Goal: Task Accomplishment & Management: Use online tool/utility

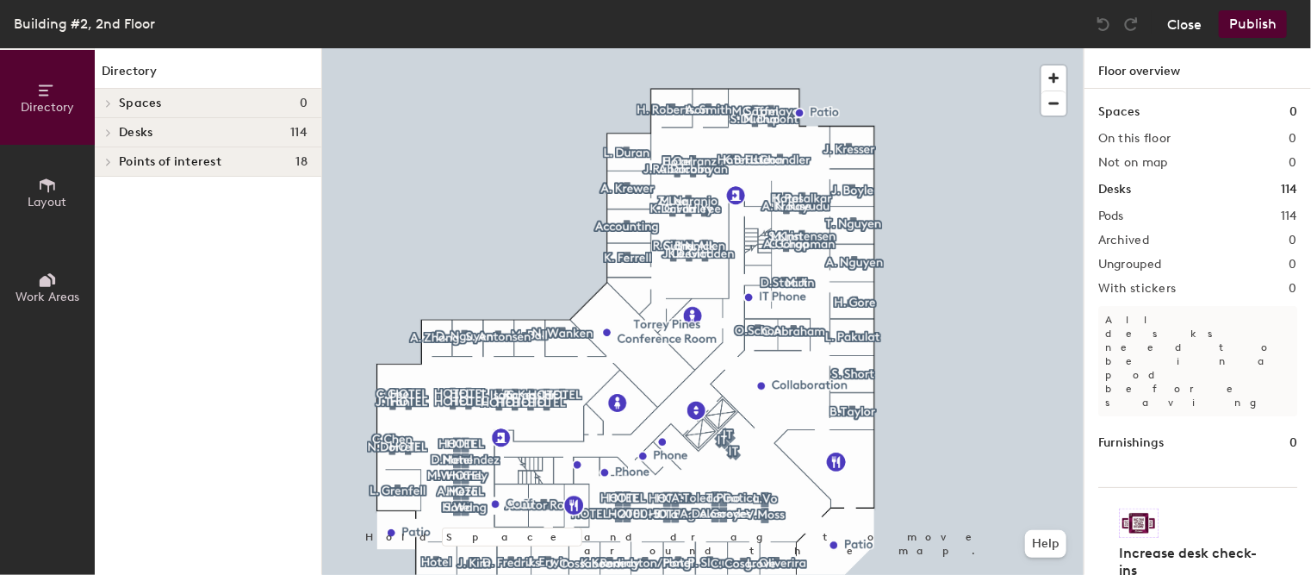
click at [1188, 28] on button "Close" at bounding box center [1185, 24] width 34 height 28
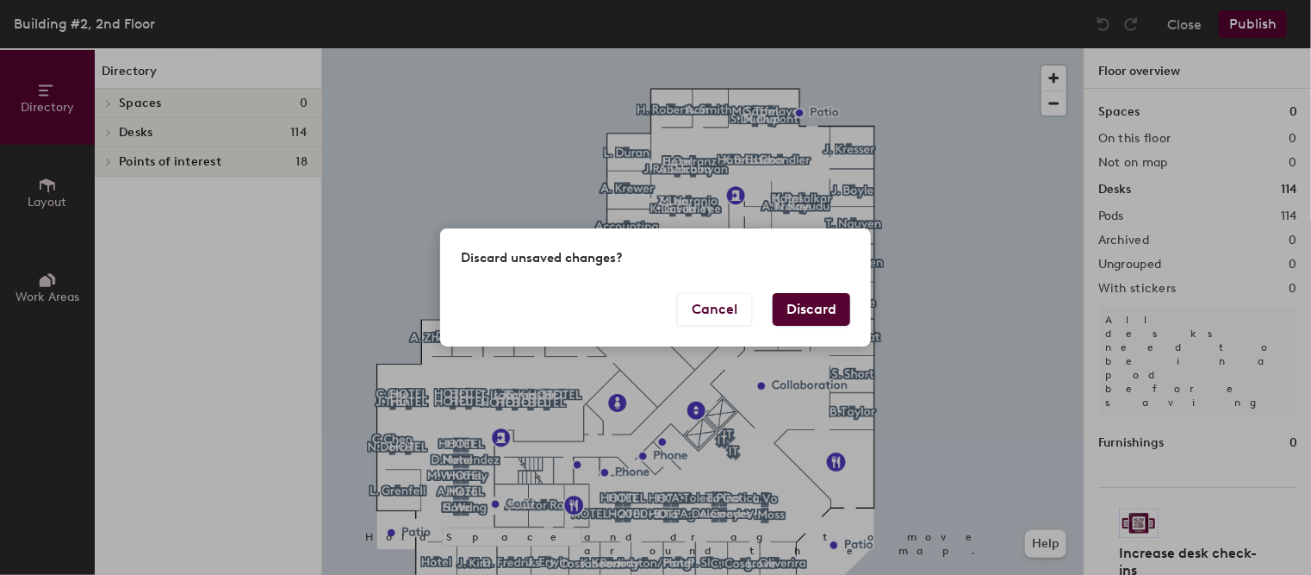
click at [802, 319] on button "Discard" at bounding box center [812, 309] width 78 height 33
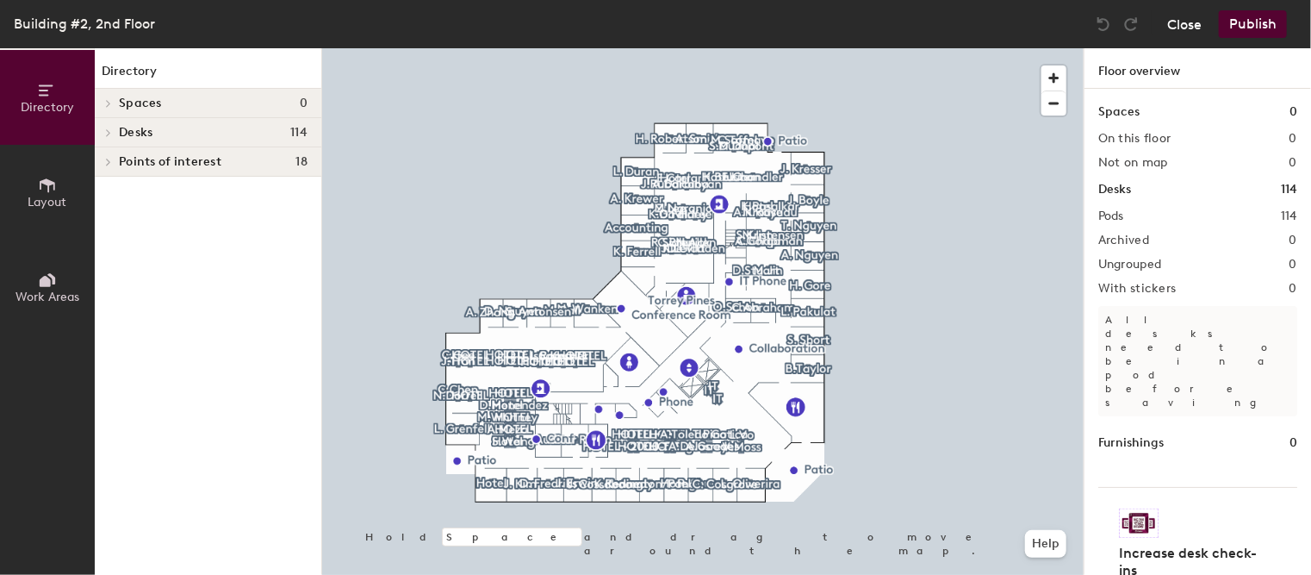
click at [1186, 29] on button "Close" at bounding box center [1185, 24] width 34 height 28
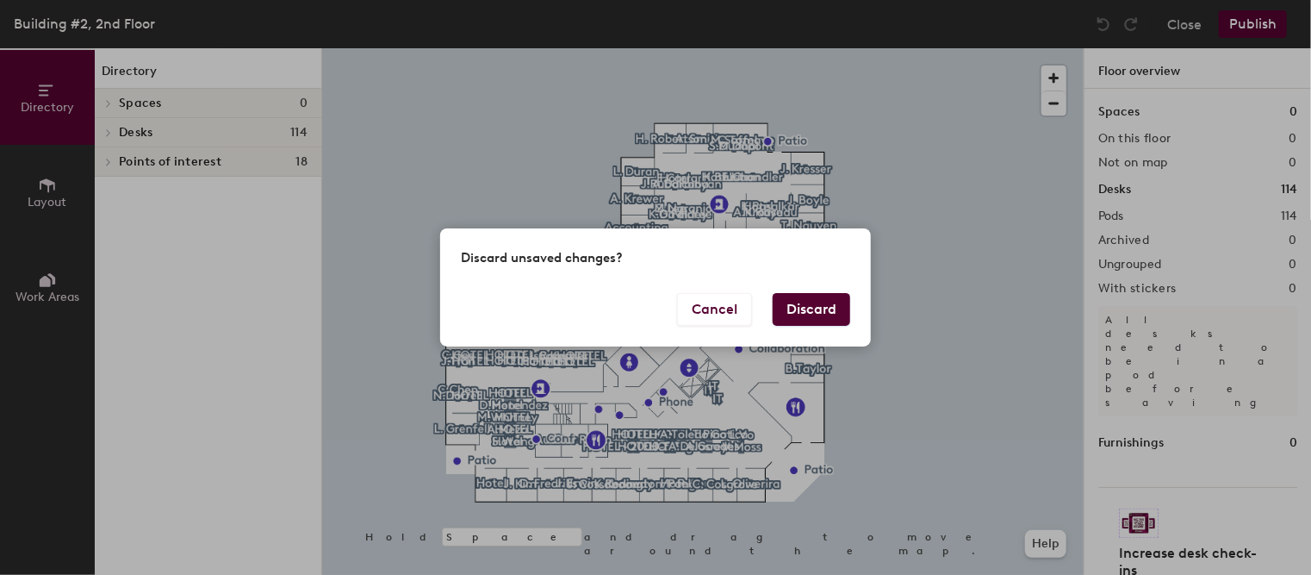
click at [772, 311] on div "Cancel Discard" at bounding box center [655, 319] width 431 height 53
click at [789, 313] on button "Discard" at bounding box center [812, 309] width 78 height 33
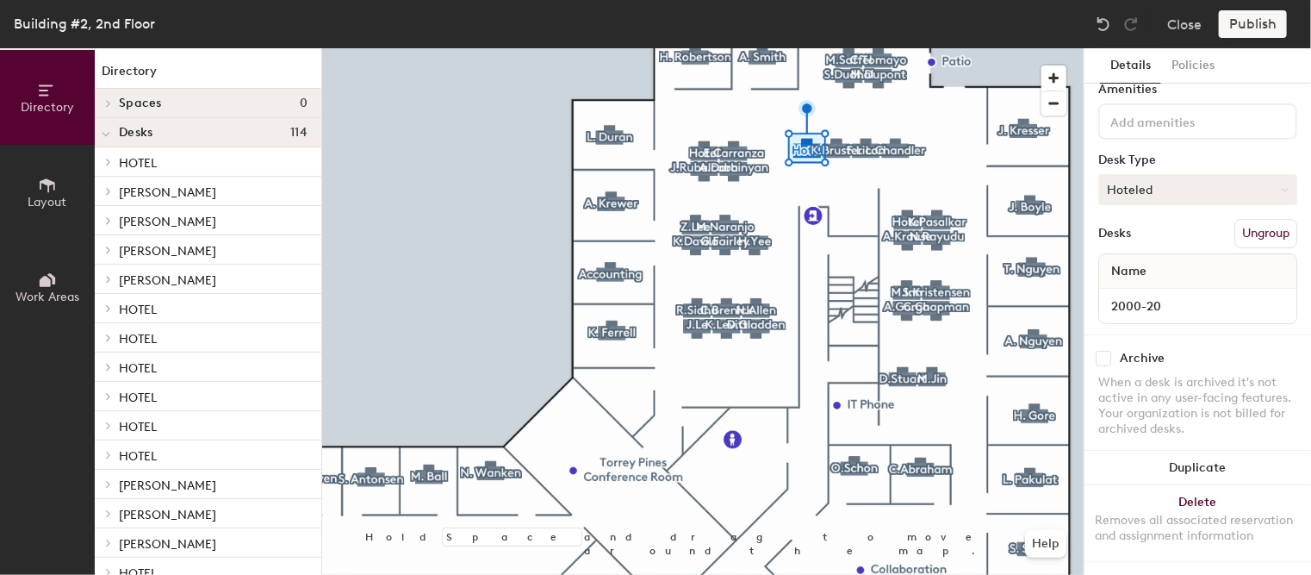
scroll to position [78, 0]
click at [1183, 27] on button "Close" at bounding box center [1185, 24] width 34 height 28
